Goal: Information Seeking & Learning: Find specific page/section

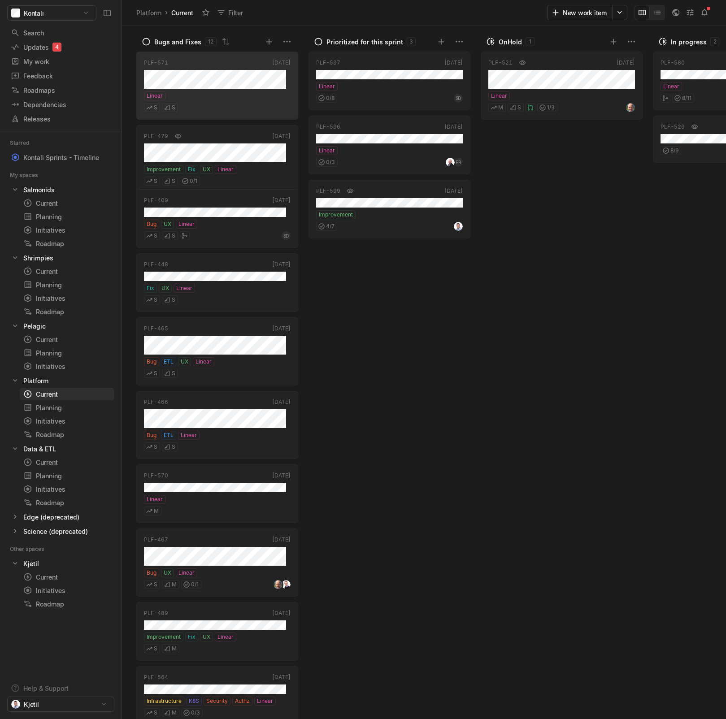
click at [386, 300] on div "PLF-597 [DATE] Linear 0 / 8 SD PLF-596 [DATE] Linear 0 / 3 FR PLF-599 [DATE] Im…" at bounding box center [391, 384] width 166 height 670
click at [55, 32] on div "Search" at bounding box center [56, 32] width 91 height 9
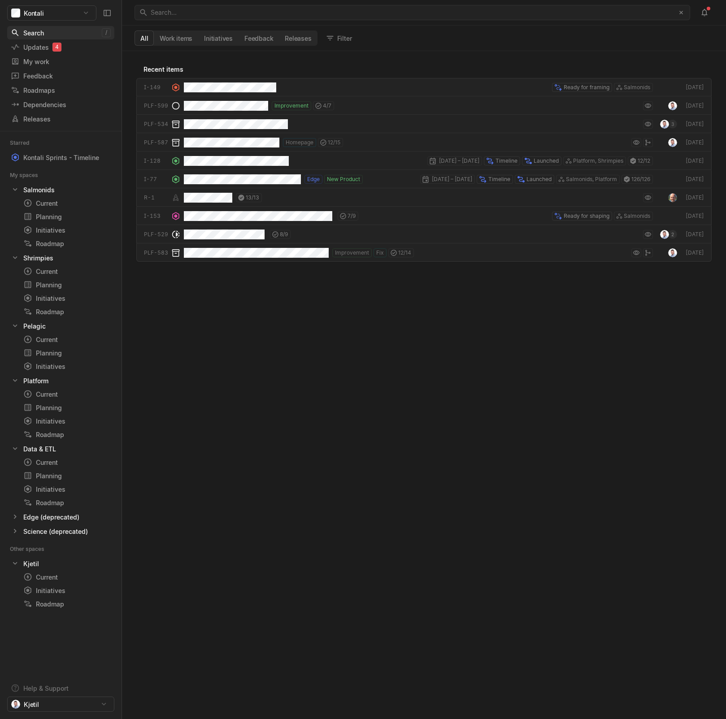
scroll to position [663, 599]
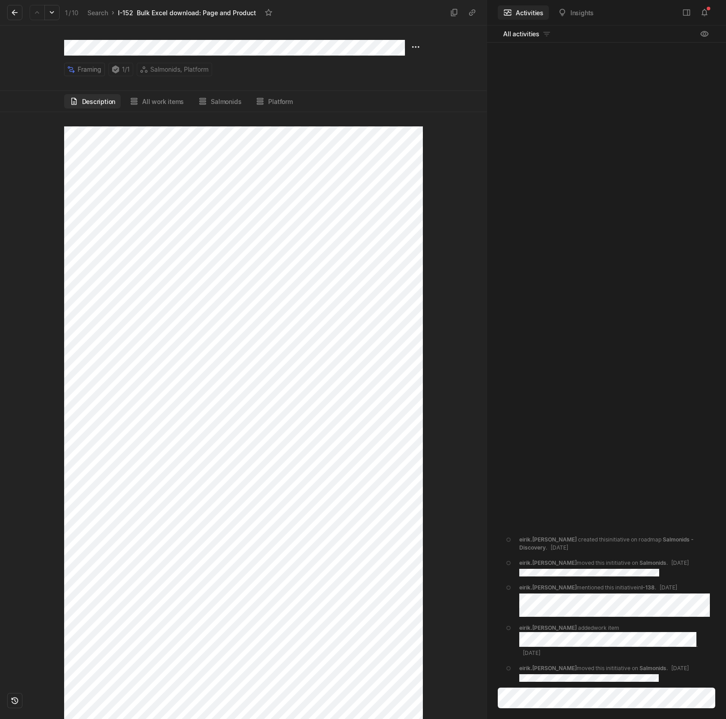
scroll to position [353, 0]
click at [422, 706] on html "Kontali Search / Updates 4 g then u My work = Feedback g then f Roadmaps g then…" at bounding box center [363, 359] width 726 height 719
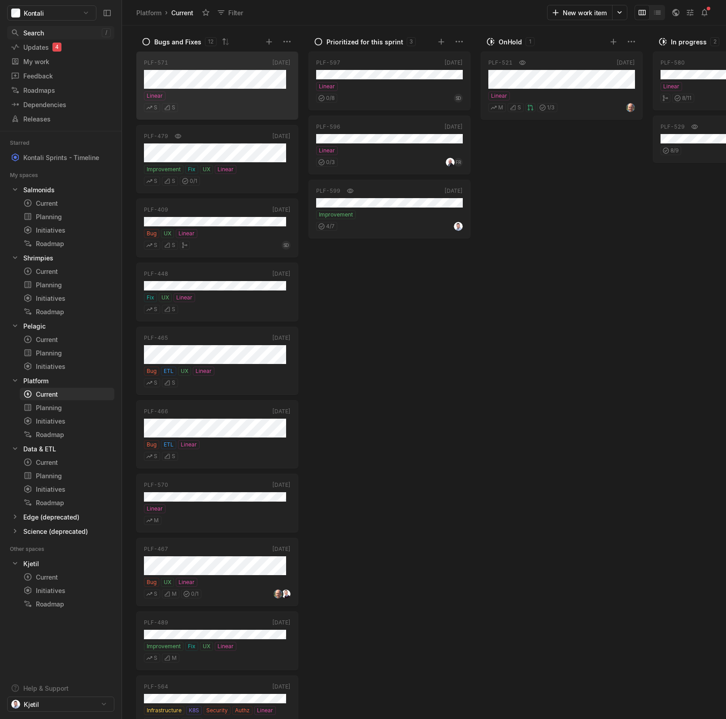
click at [39, 32] on div "Search" at bounding box center [56, 32] width 91 height 9
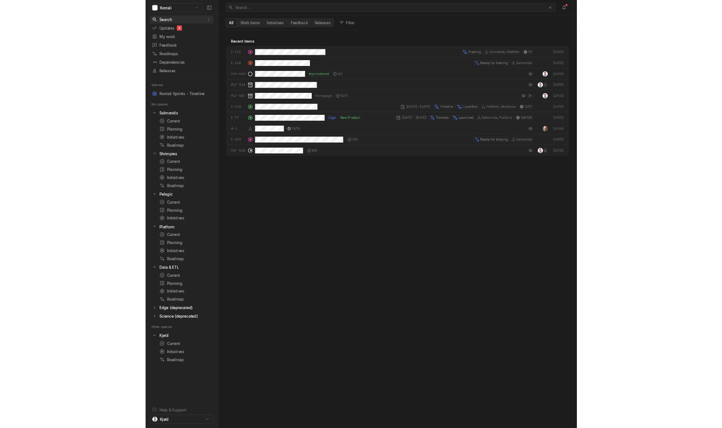
scroll to position [663, 599]
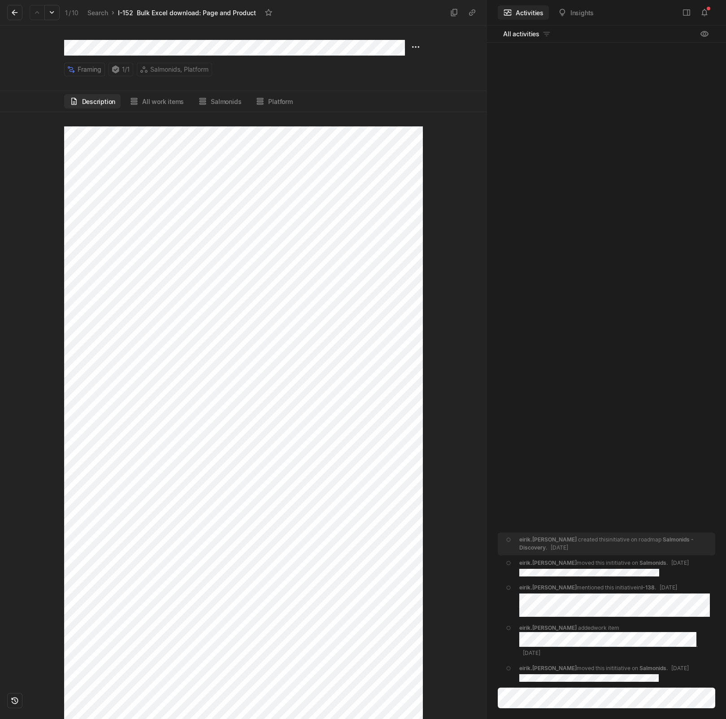
click at [670, 419] on div "eirik.hess created this initiative on roadmap Salmonids - Discovery . May 16 ei…" at bounding box center [606, 366] width 239 height 647
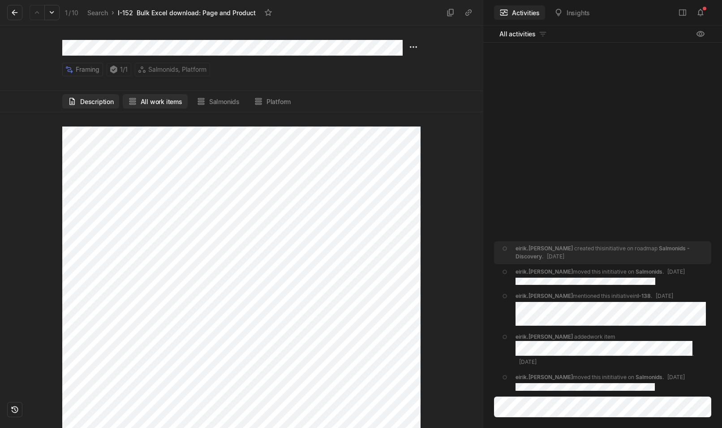
click at [153, 100] on button "All work items" at bounding box center [155, 101] width 65 height 14
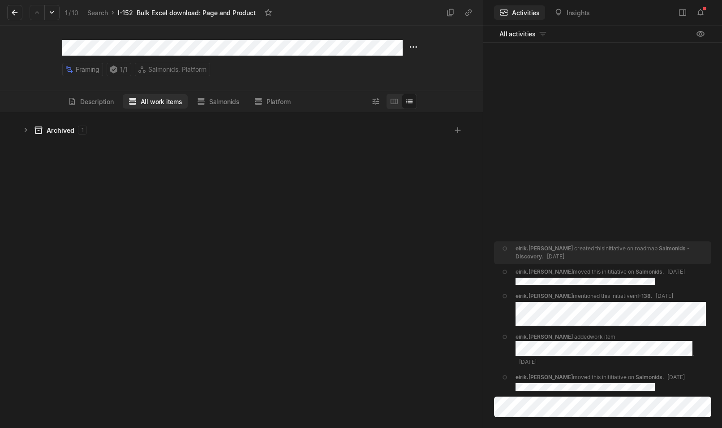
scroll to position [311, 479]
click at [27, 130] on icon "grid" at bounding box center [26, 129] width 9 height 9
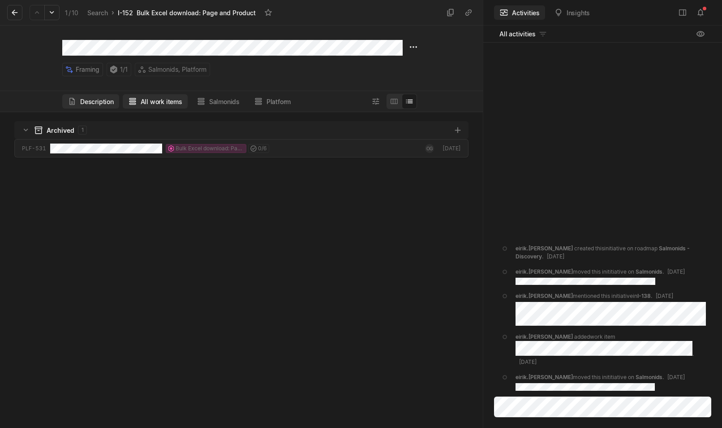
click at [98, 102] on button "Description" at bounding box center [90, 101] width 57 height 14
